Goal: Information Seeking & Learning: Learn about a topic

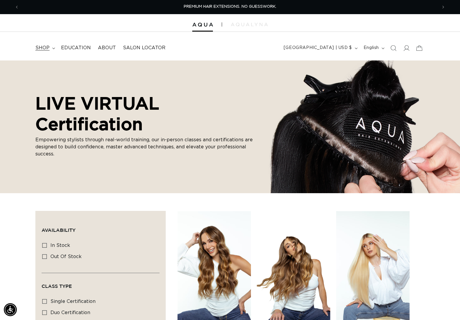
click at [41, 48] on span "shop" at bounding box center [42, 48] width 14 height 6
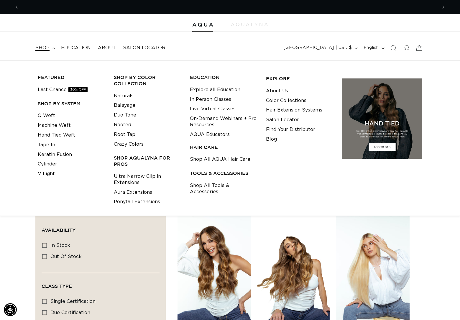
scroll to position [0, 417]
click at [222, 158] on link "Shop All AQUA Hair Care" at bounding box center [220, 160] width 60 height 10
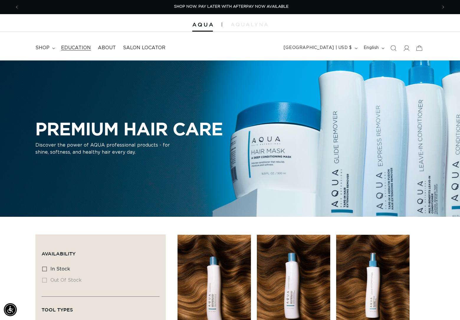
click at [77, 46] on span "Education" at bounding box center [76, 48] width 30 height 6
